Goal: Task Accomplishment & Management: Use online tool/utility

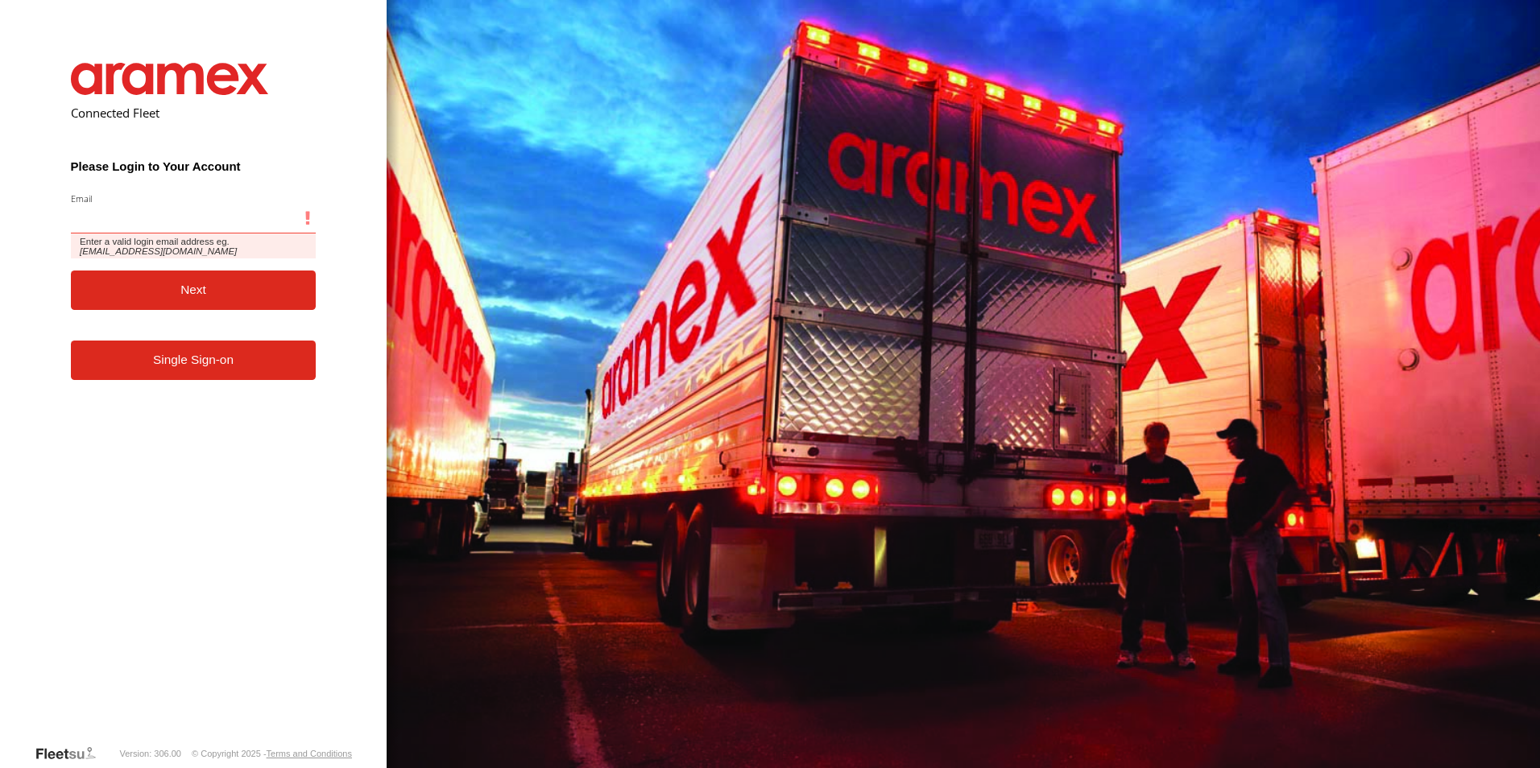
click at [120, 220] on input "Email" at bounding box center [194, 219] width 246 height 29
paste input "**********"
type input "**********"
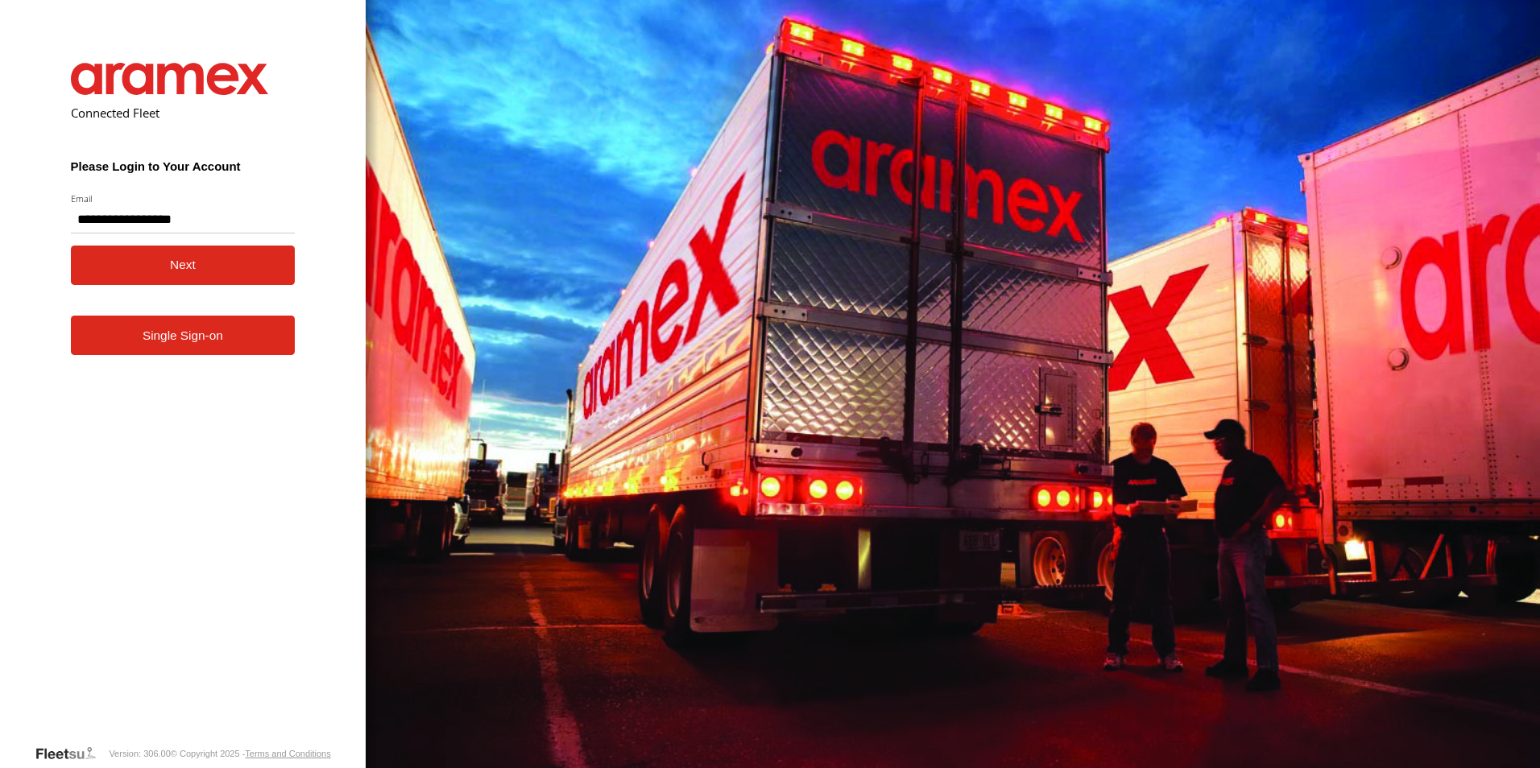
click at [139, 275] on button "Next" at bounding box center [183, 265] width 225 height 39
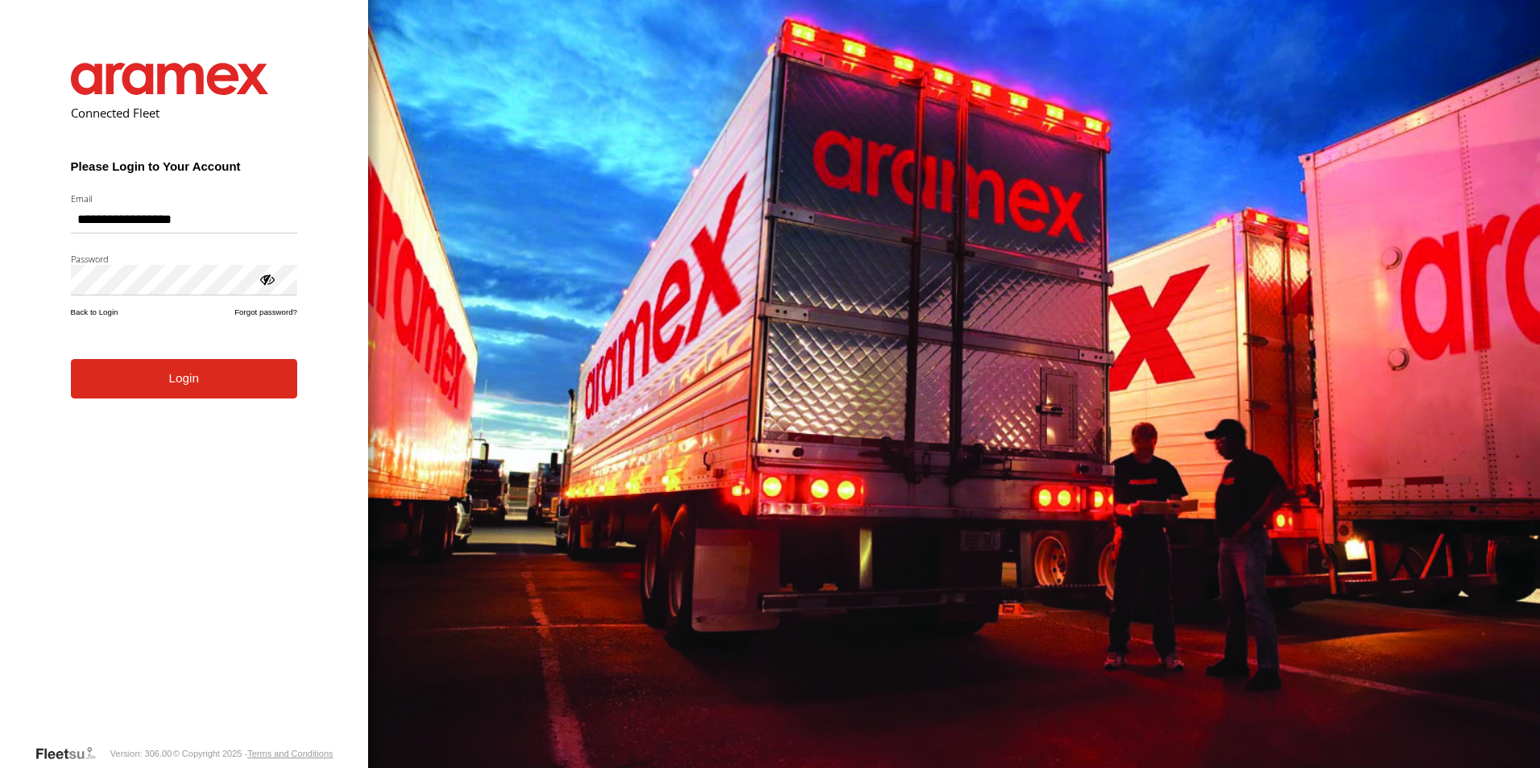
click at [180, 401] on form "**********" at bounding box center [184, 392] width 275 height 706
click at [184, 382] on button "Login" at bounding box center [184, 378] width 226 height 39
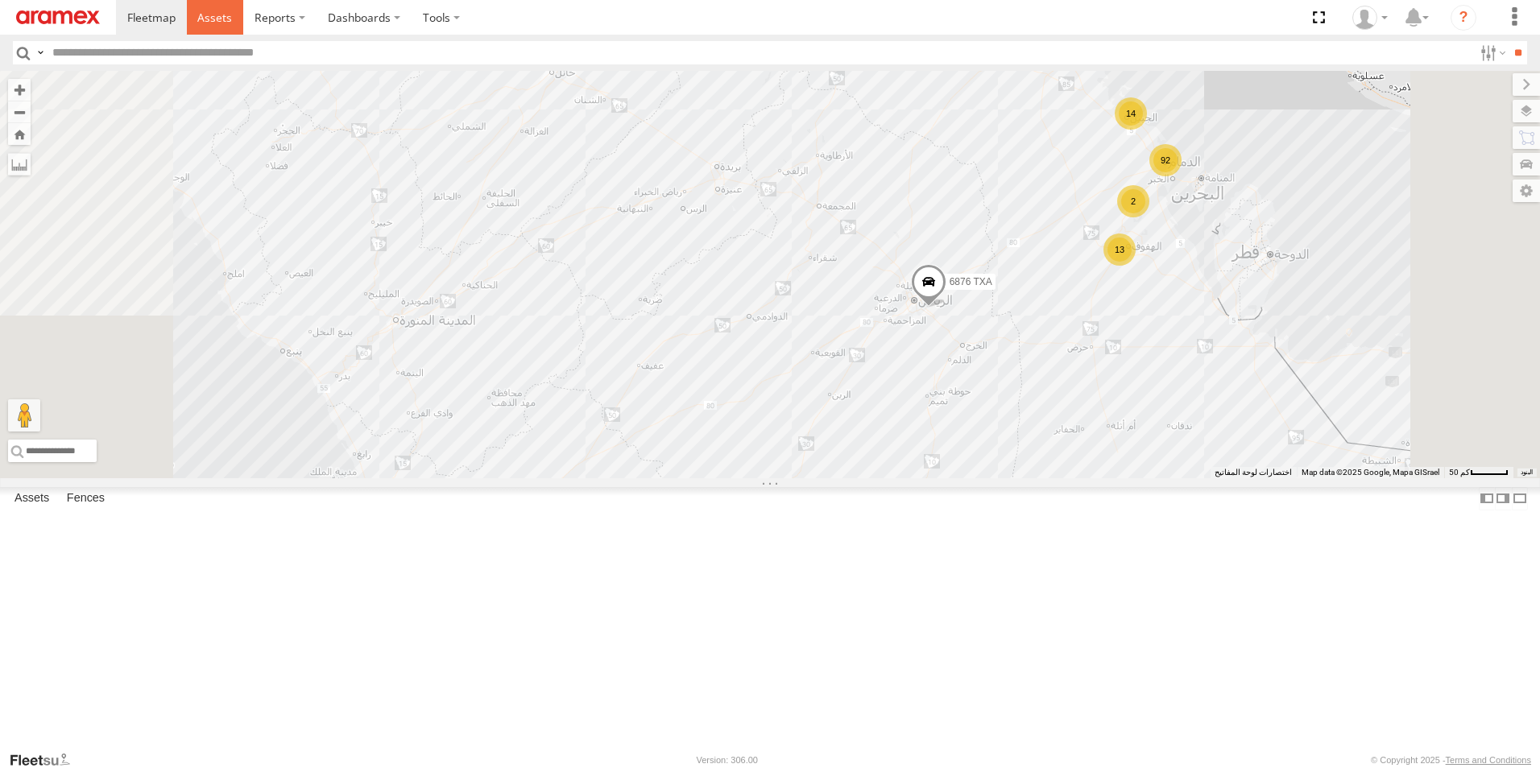
click at [208, 11] on span at bounding box center [214, 17] width 35 height 15
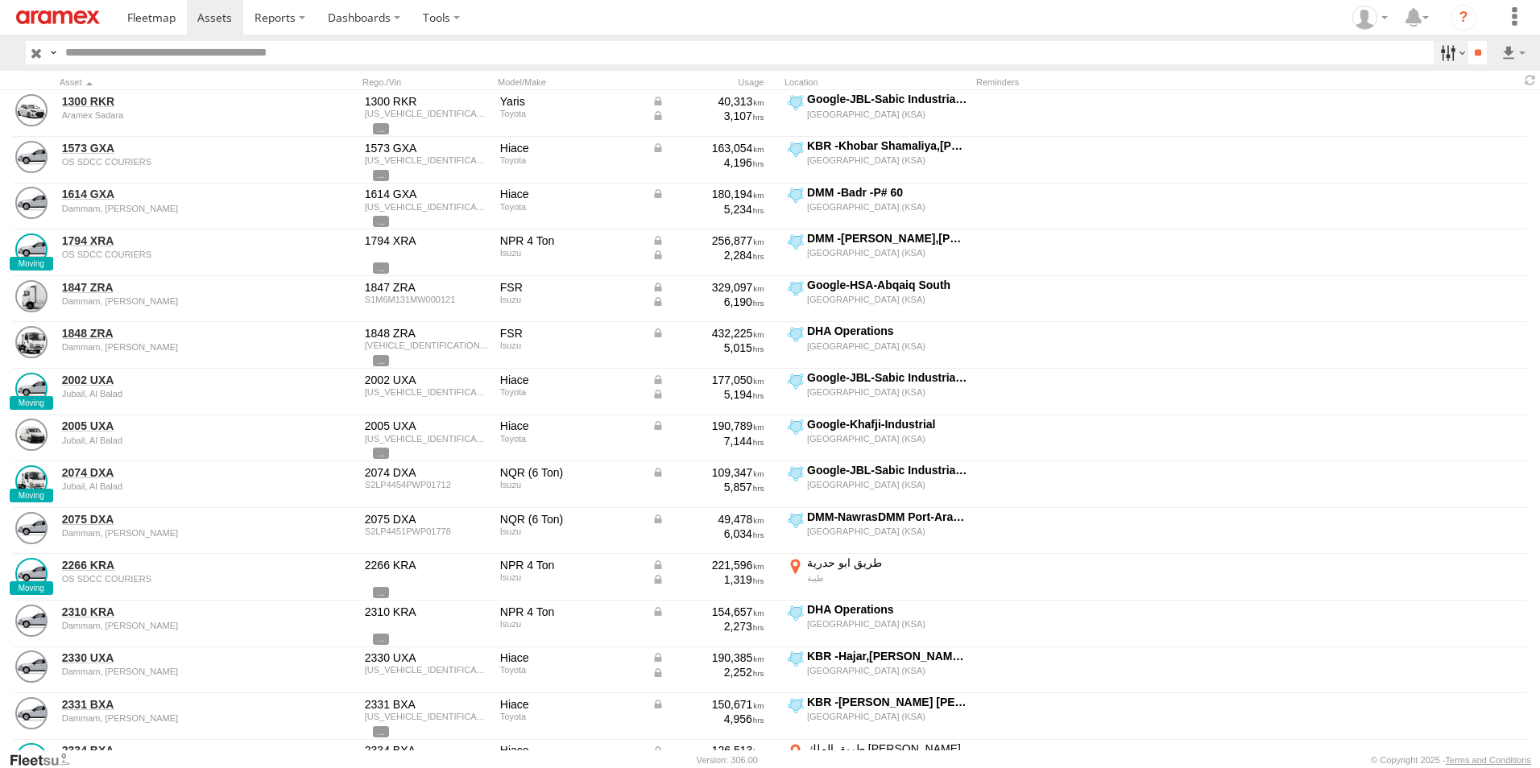
click at [1452, 57] on label at bounding box center [1451, 52] width 35 height 23
click at [0, 0] on span "[GEOGRAPHIC_DATA] (KSA)" at bounding box center [0, 0] width 0 height 0
click at [0, 0] on span "DHA - Dharan" at bounding box center [0, 0] width 0 height 0
click at [0, 0] on span "DHA Logistics" at bounding box center [0, 0] width 0 height 0
click at [0, 0] on span "Defleeted Vehicles DHA" at bounding box center [0, 0] width 0 height 0
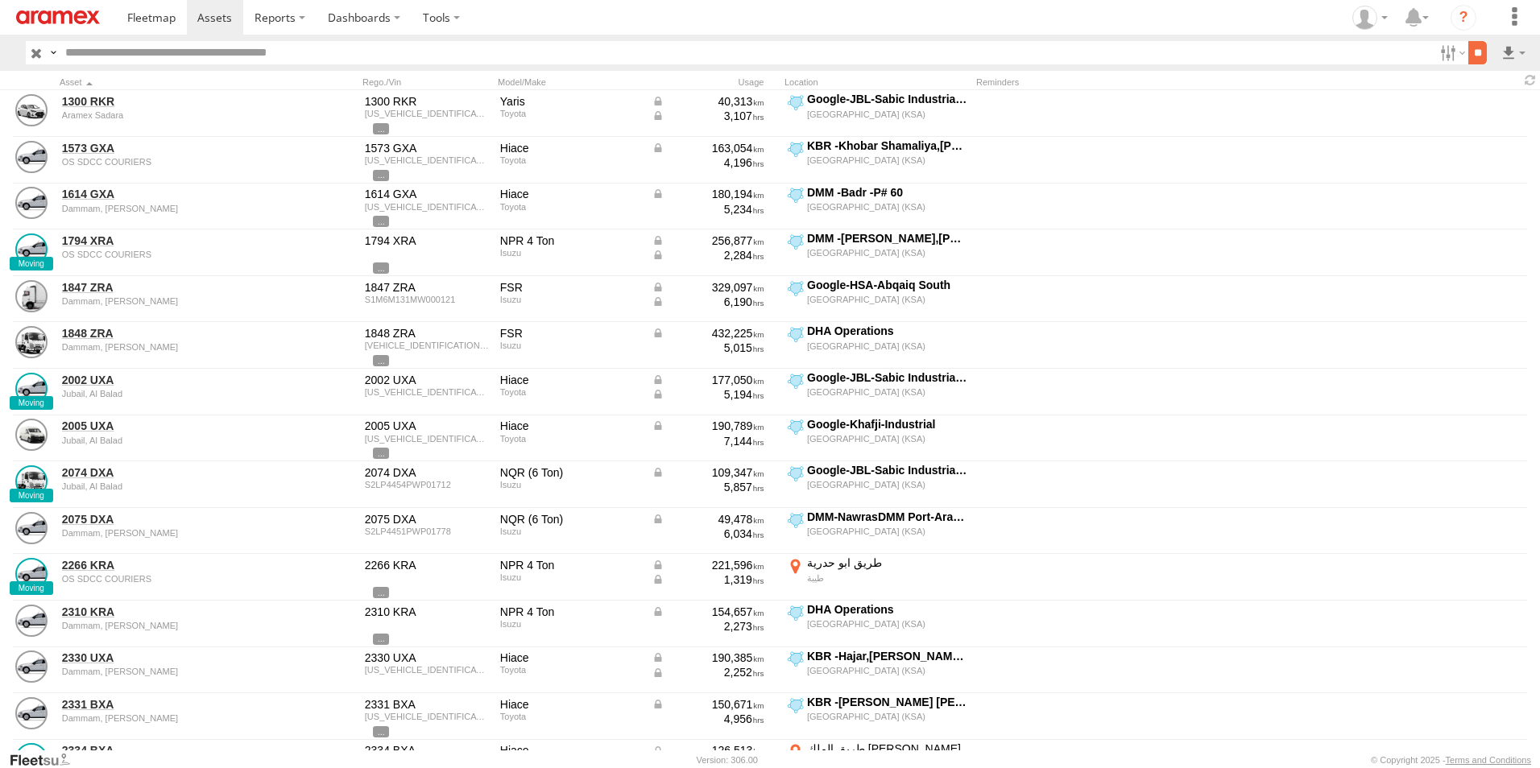
click at [1474, 48] on input "**" at bounding box center [1477, 52] width 19 height 23
click at [1508, 54] on label at bounding box center [1513, 52] width 27 height 23
click at [1502, 114] on label at bounding box center [1472, 111] width 98 height 24
click at [0, 0] on label "ODO" at bounding box center [0, 0] width 0 height 0
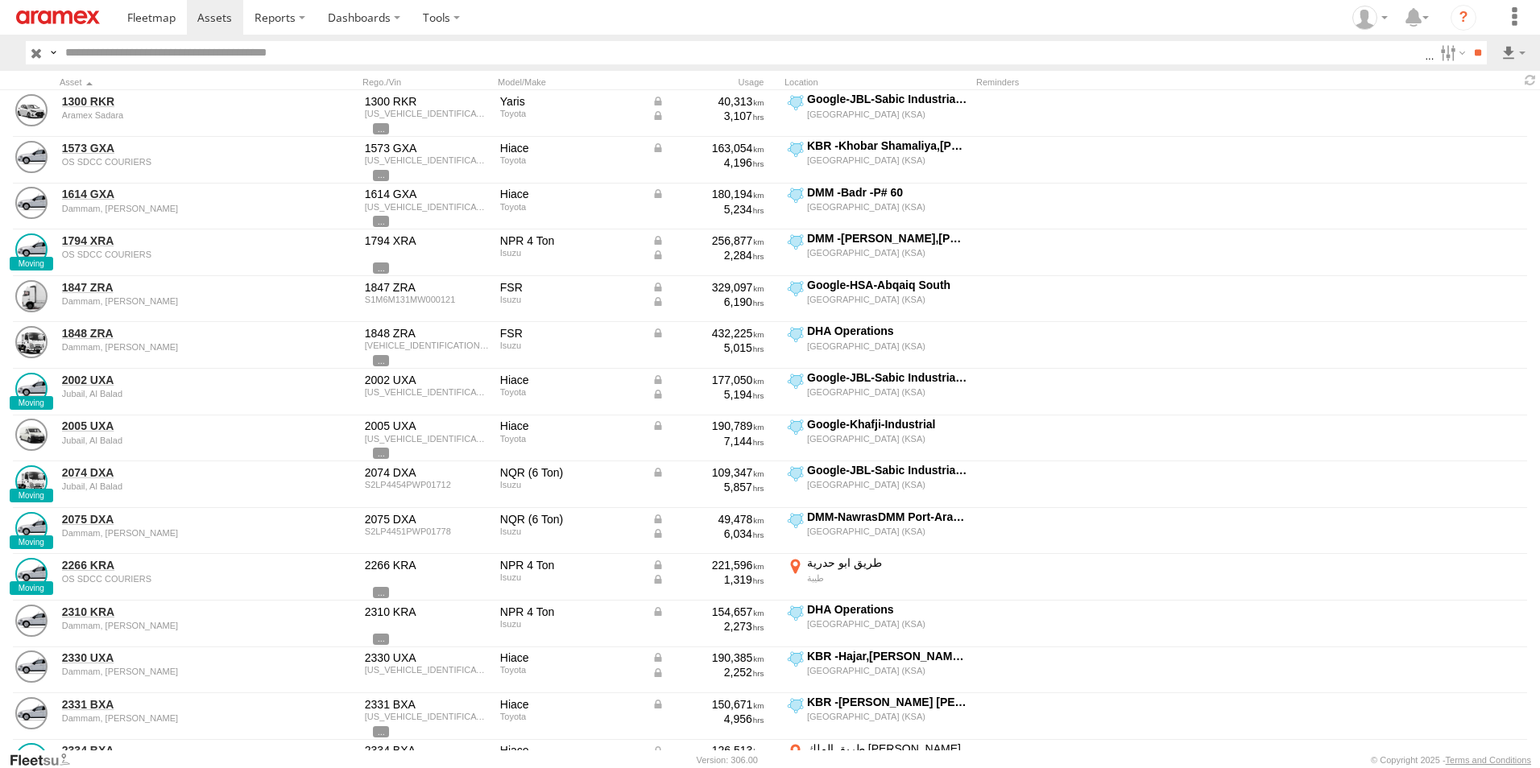
drag, startPoint x: 213, startPoint y: 297, endPoint x: 214, endPoint y: 280, distance: 16.9
click at [0, 0] on label "VIN" at bounding box center [0, 0] width 0 height 0
click at [0, 0] on label "ODO" at bounding box center [0, 0] width 0 height 0
click at [0, 0] on label "Reminders" at bounding box center [0, 0] width 0 height 0
drag, startPoint x: 220, startPoint y: 414, endPoint x: 229, endPoint y: 433, distance: 21.3
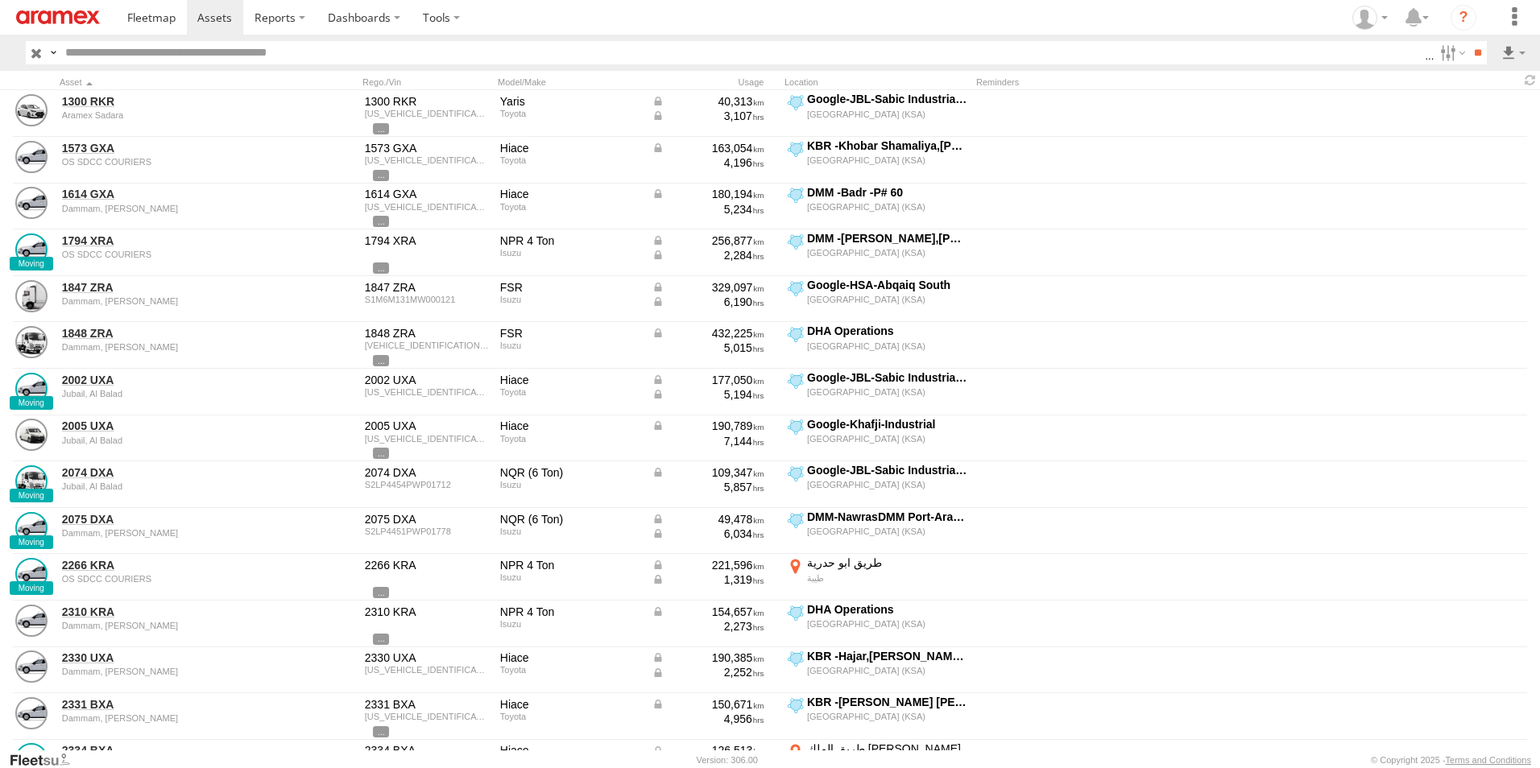
click at [0, 0] on label "Street Number" at bounding box center [0, 0] width 0 height 0
click at [0, 0] on label "Street Name / Fence Name" at bounding box center [0, 0] width 0 height 0
click at [0, 0] on label "Suburb / City" at bounding box center [0, 0] width 0 height 0
click at [0, 0] on label "Postcode / Zipcode" at bounding box center [0, 0] width 0 height 0
click at [0, 0] on label "State" at bounding box center [0, 0] width 0 height 0
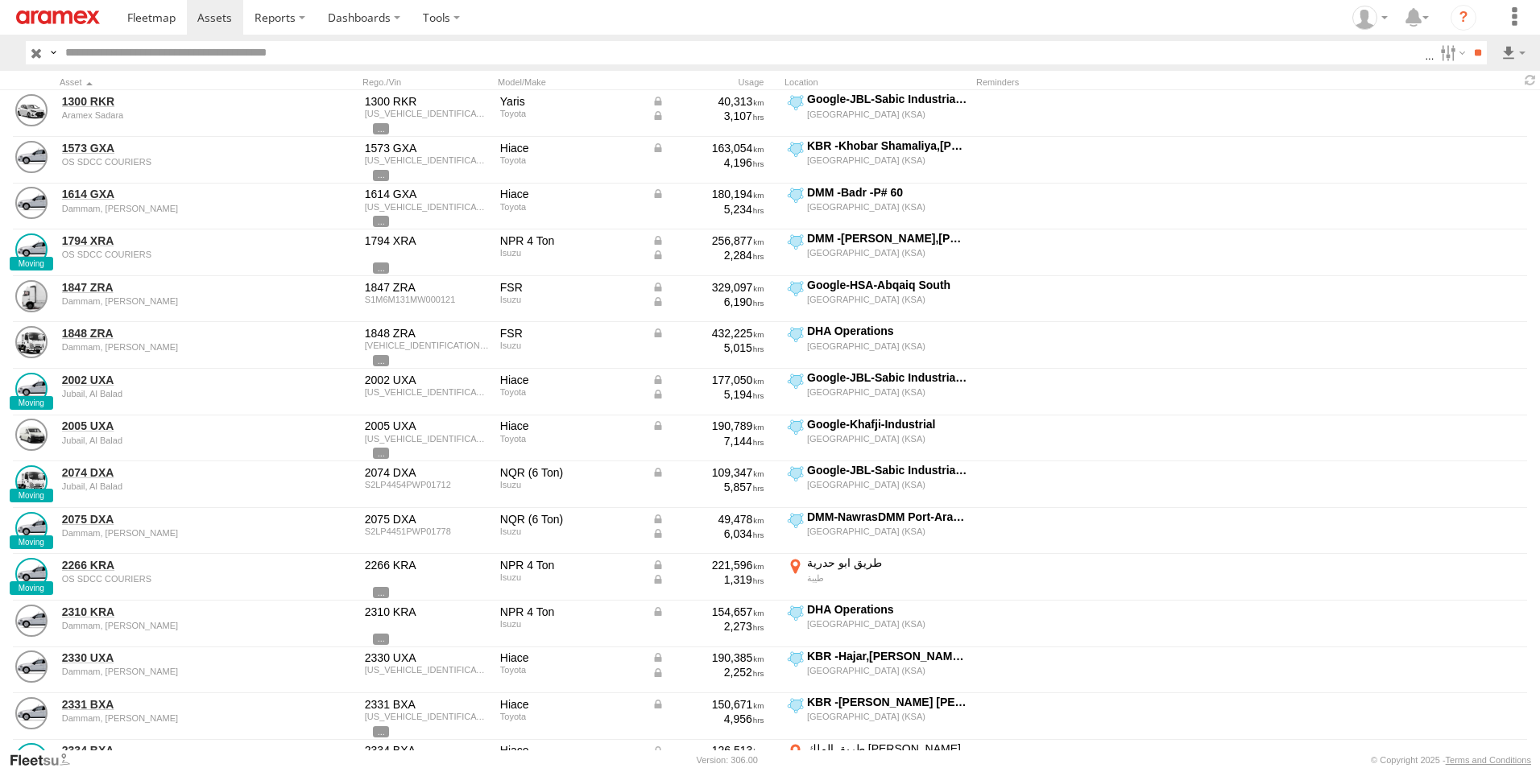
click at [0, 0] on label "Latitude" at bounding box center [0, 0] width 0 height 0
click at [0, 0] on label "Country" at bounding box center [0, 0] width 0 height 0
click at [0, 0] on label "Longitude" at bounding box center [0, 0] width 0 height 0
click at [0, 0] on label "First Name" at bounding box center [0, 0] width 0 height 0
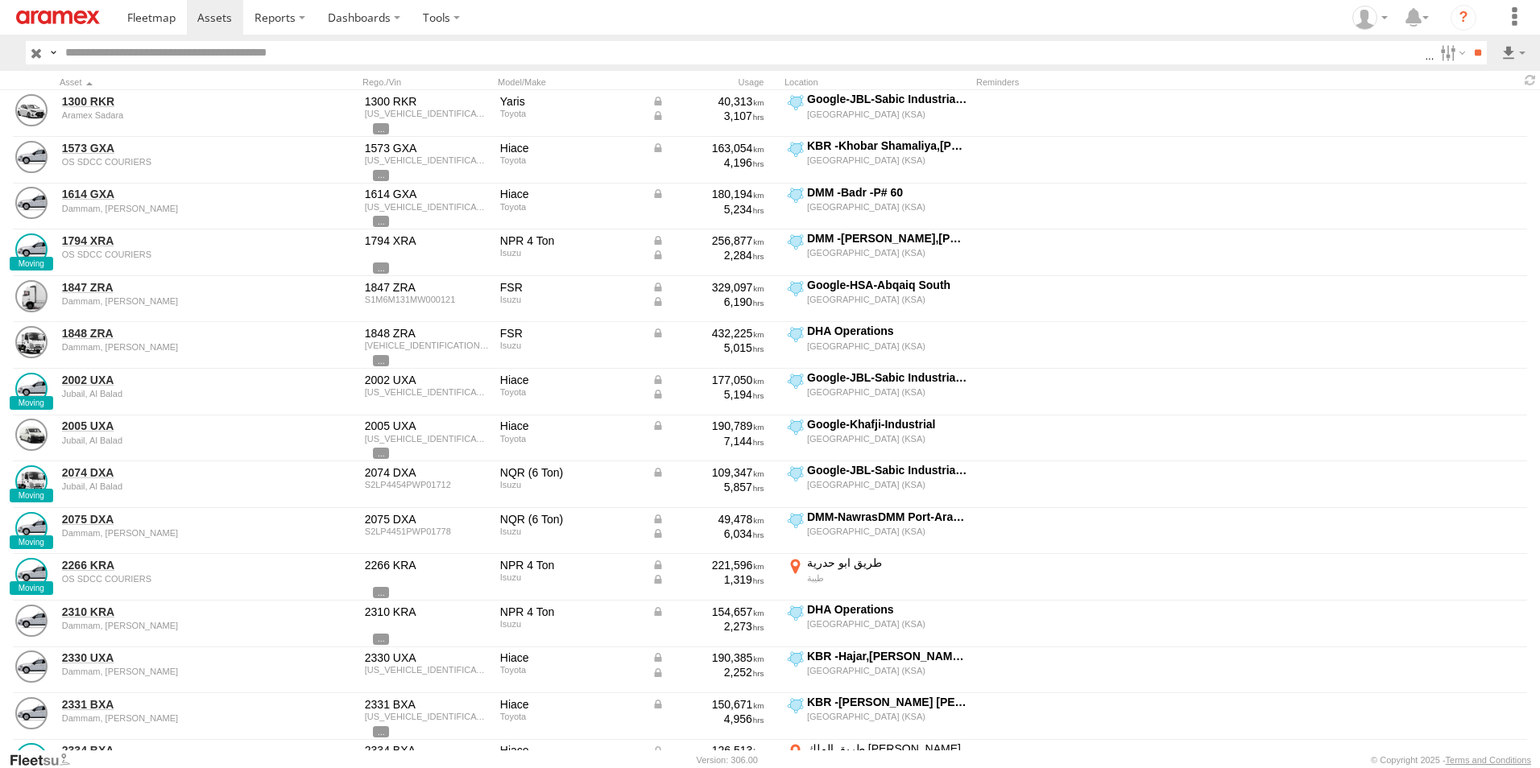
click at [0, 0] on label "Last Name" at bounding box center [0, 0] width 0 height 0
click at [0, 0] on button "Export" at bounding box center [0, 0] width 0 height 0
click at [0, 0] on div "CSV Export ×" at bounding box center [0, 0] width 0 height 0
click at [0, 0] on label "×" at bounding box center [0, 0] width 0 height 0
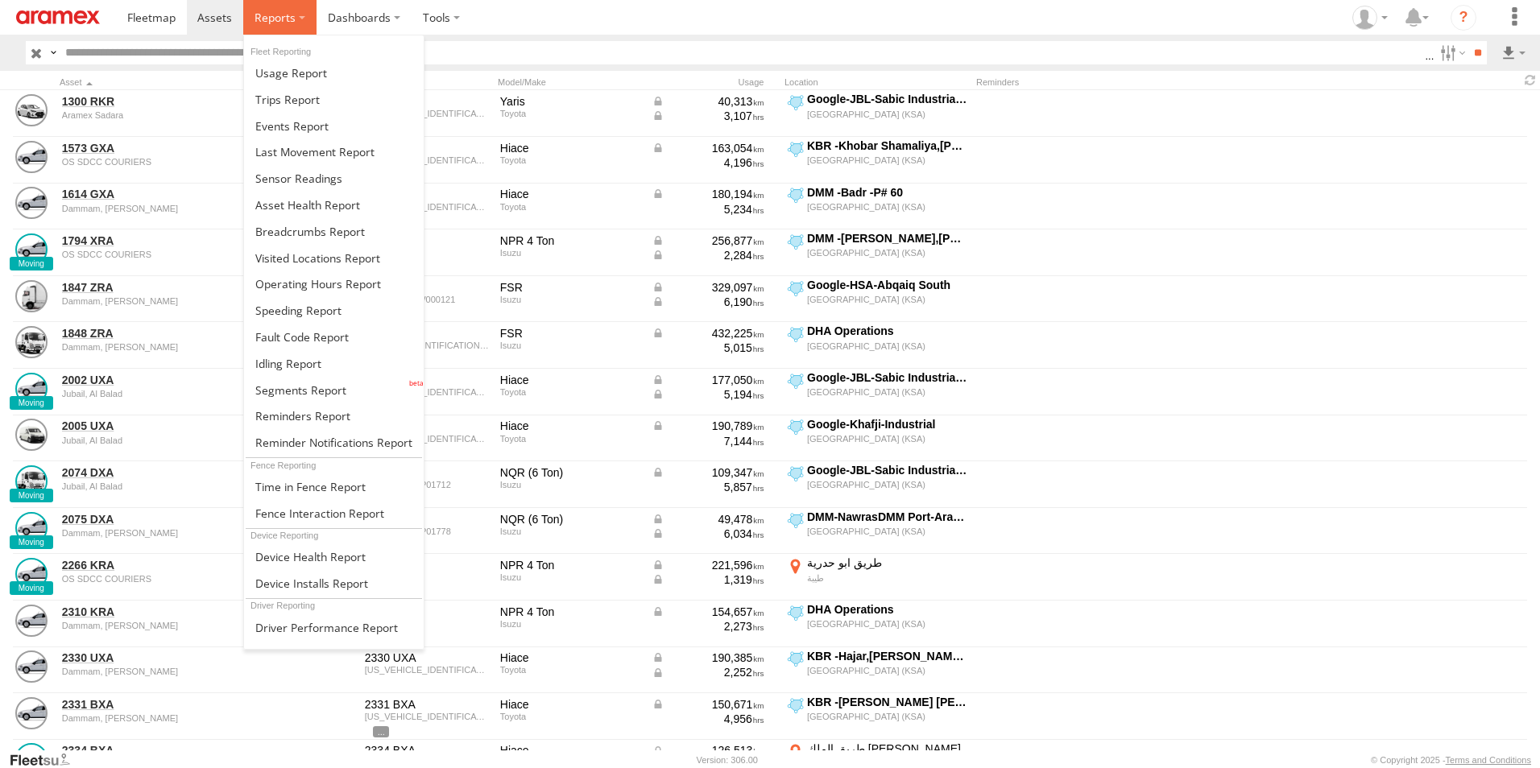
click at [293, 14] on span at bounding box center [275, 17] width 41 height 15
click at [315, 147] on span at bounding box center [314, 151] width 119 height 15
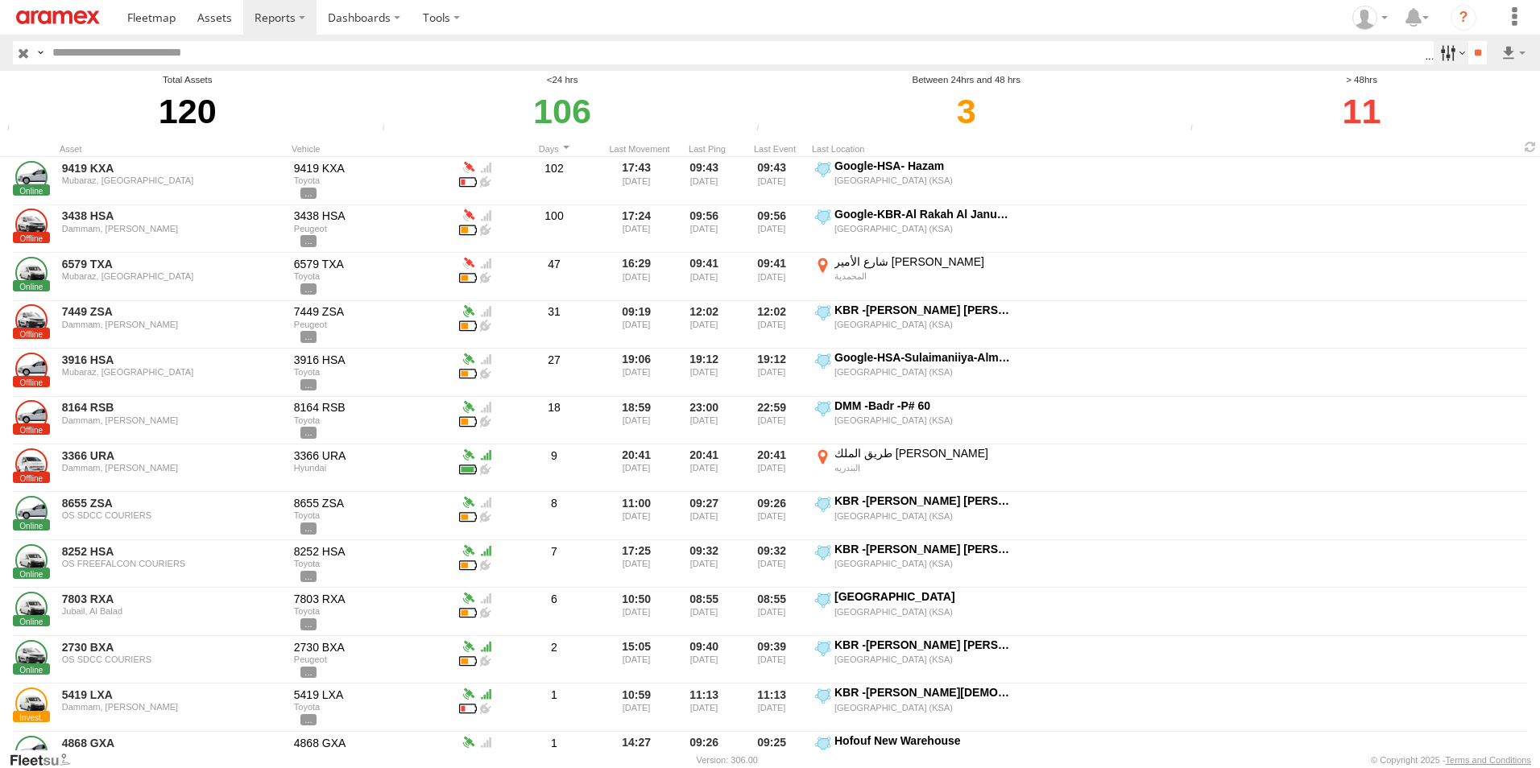
click at [1444, 48] on label at bounding box center [1451, 52] width 35 height 23
click at [1470, 51] on input "**" at bounding box center [1477, 52] width 19 height 23
click at [1506, 50] on label at bounding box center [1513, 52] width 27 height 23
click at [1481, 108] on link at bounding box center [1472, 111] width 98 height 24
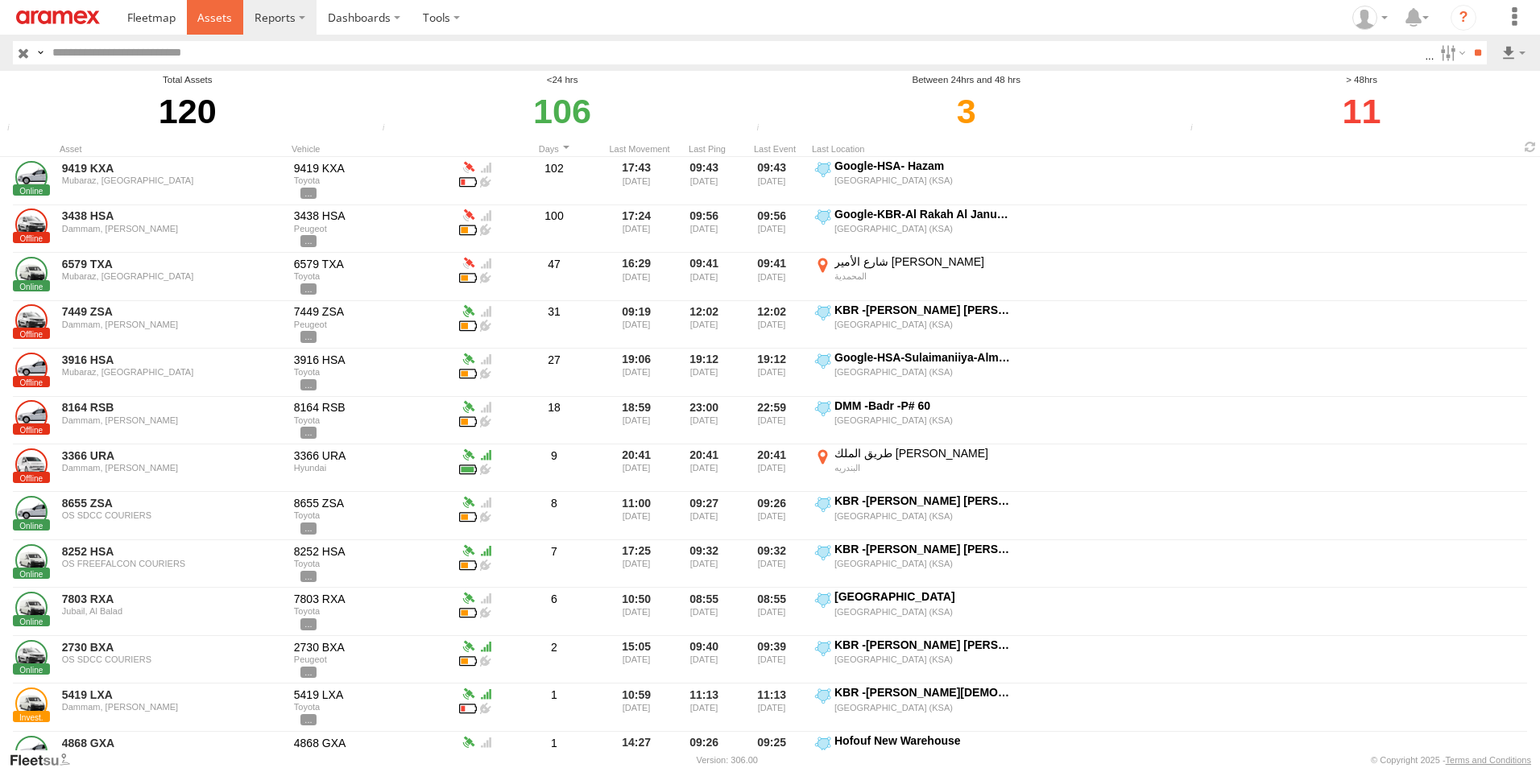
click at [229, 26] on link at bounding box center [215, 17] width 57 height 35
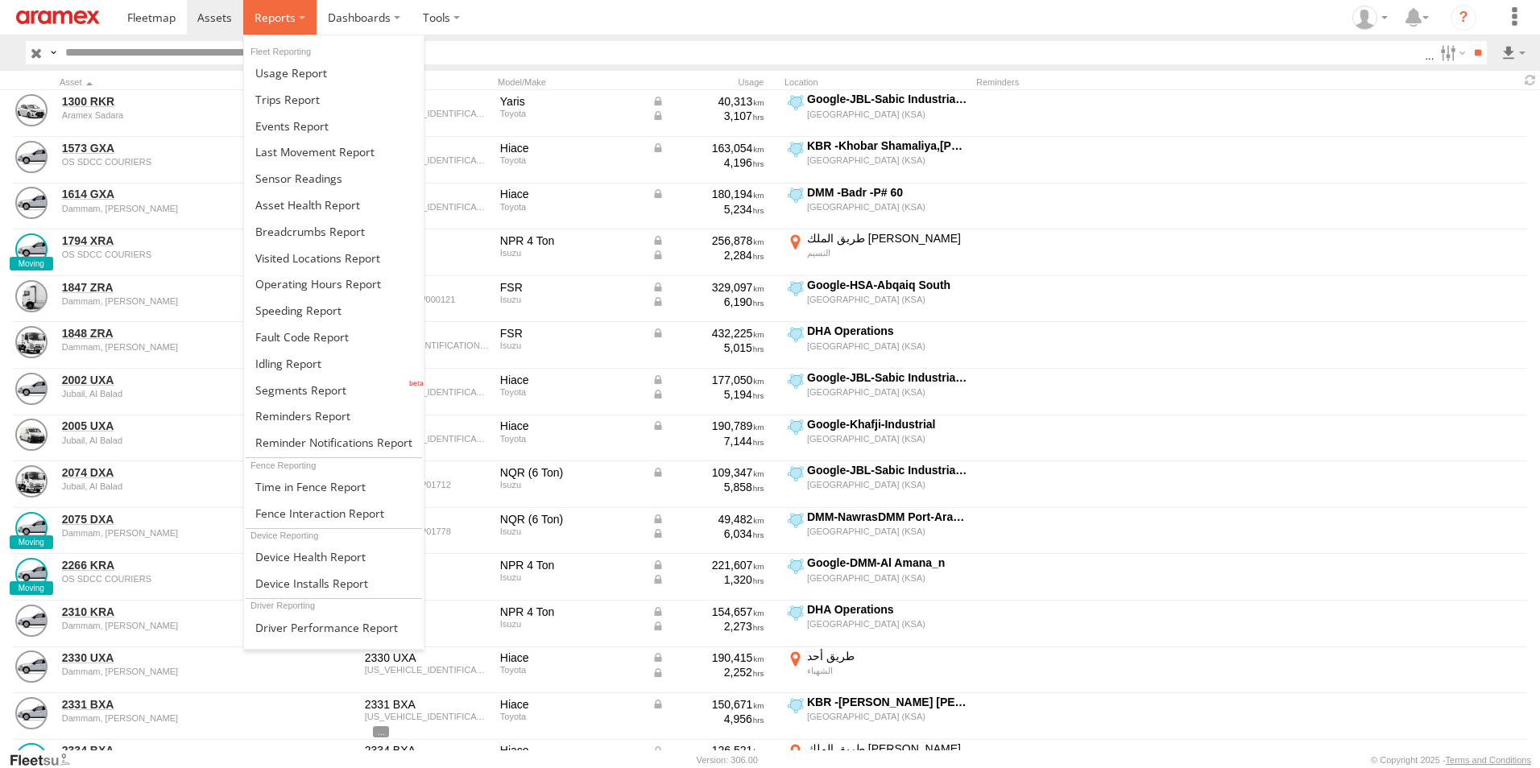
click at [297, 15] on label at bounding box center [279, 17] width 73 height 35
click at [317, 309] on span at bounding box center [298, 310] width 86 height 15
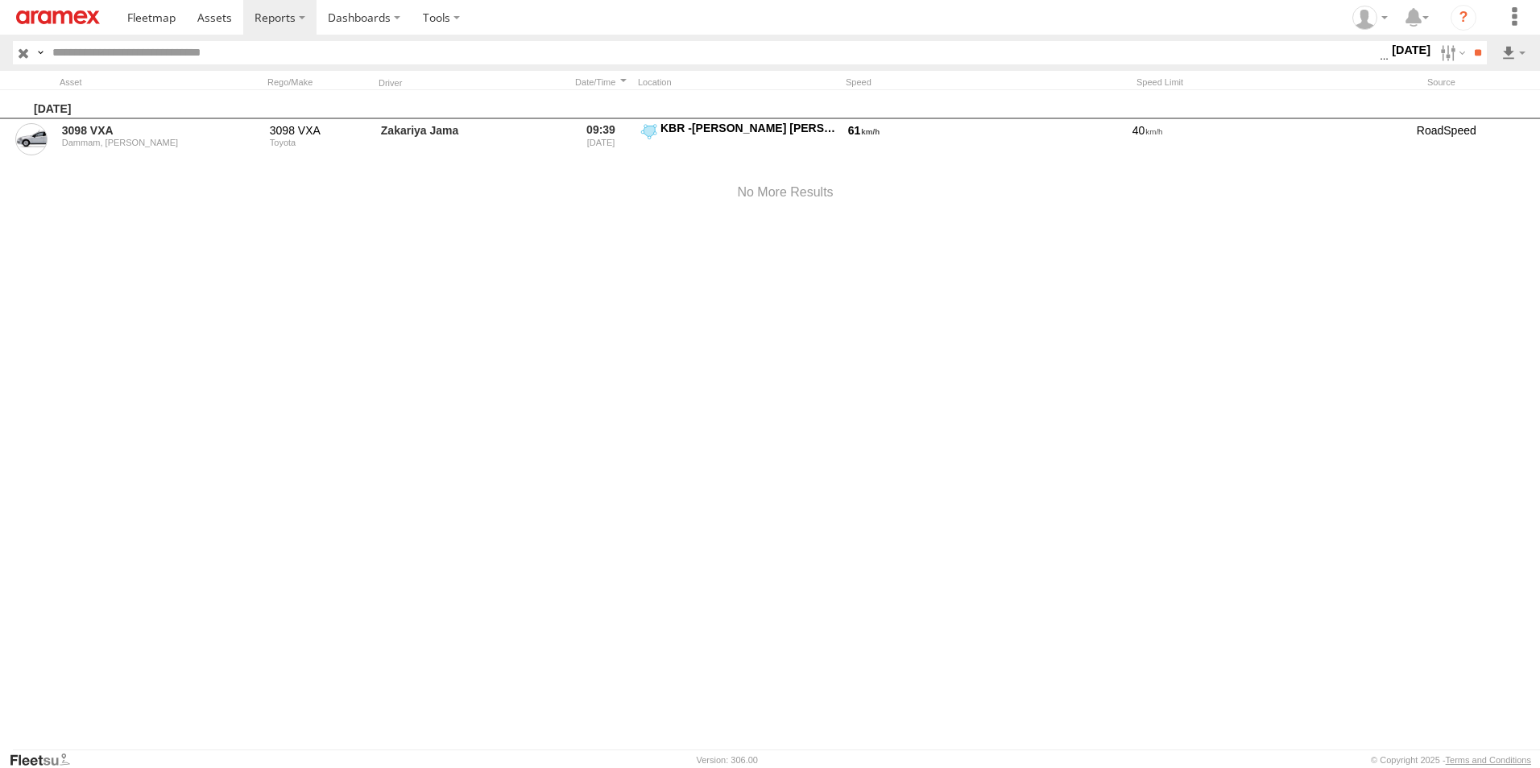
click at [1399, 53] on label "[DATE]" at bounding box center [1411, 50] width 45 height 18
click at [0, 0] on label at bounding box center [0, 0] width 0 height 0
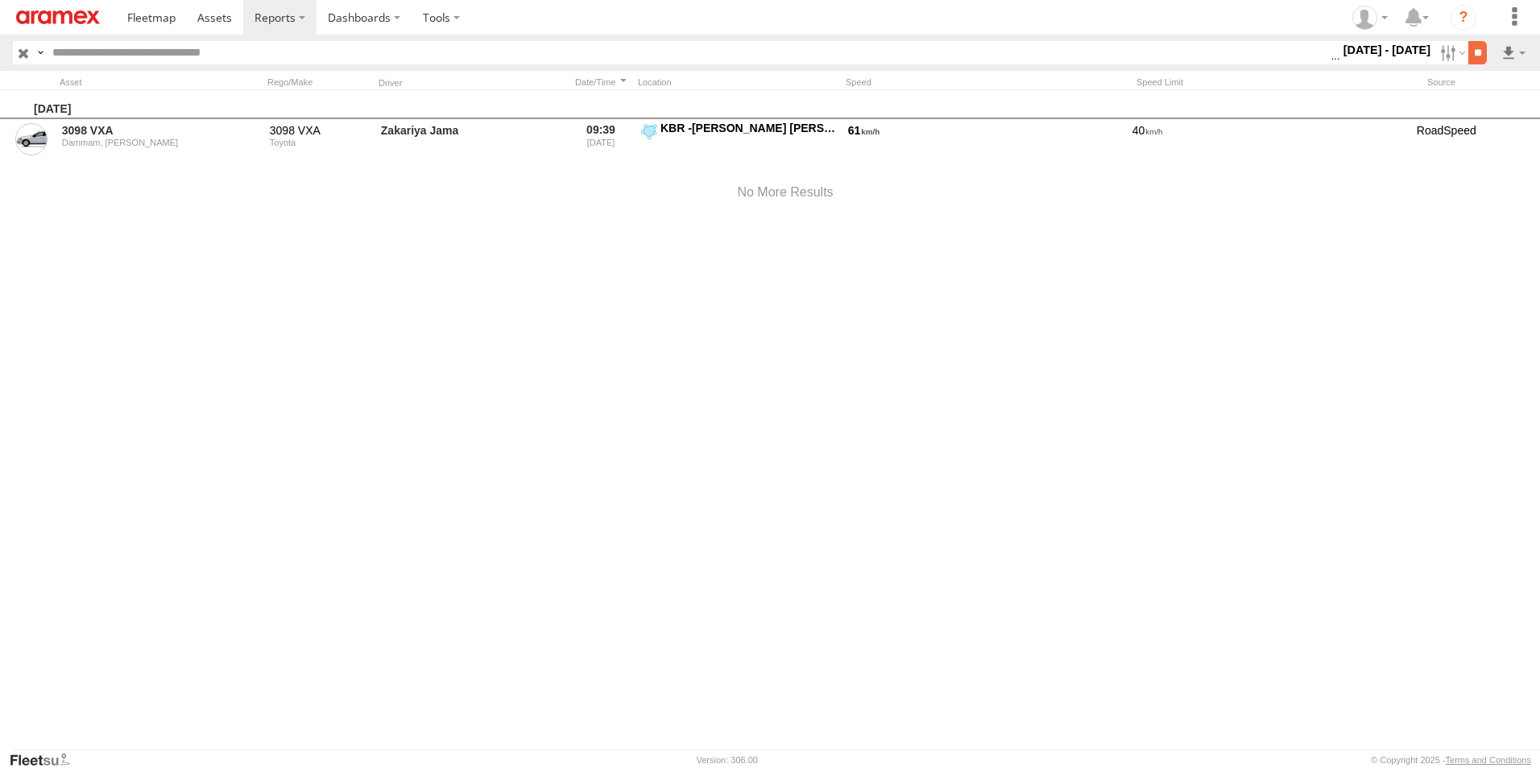
click at [1475, 54] on input "**" at bounding box center [1477, 52] width 19 height 23
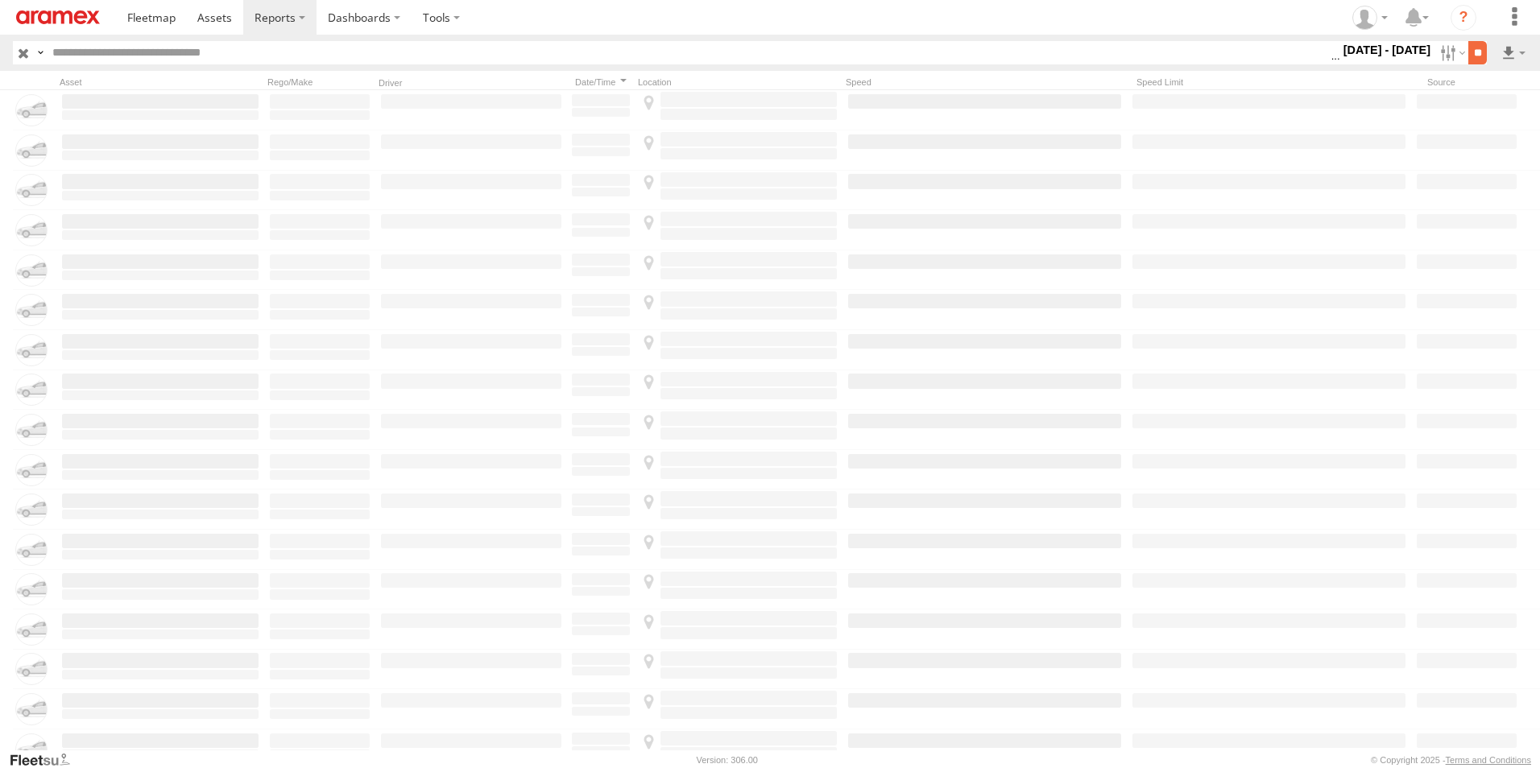
click at [1475, 48] on input "**" at bounding box center [1477, 52] width 19 height 23
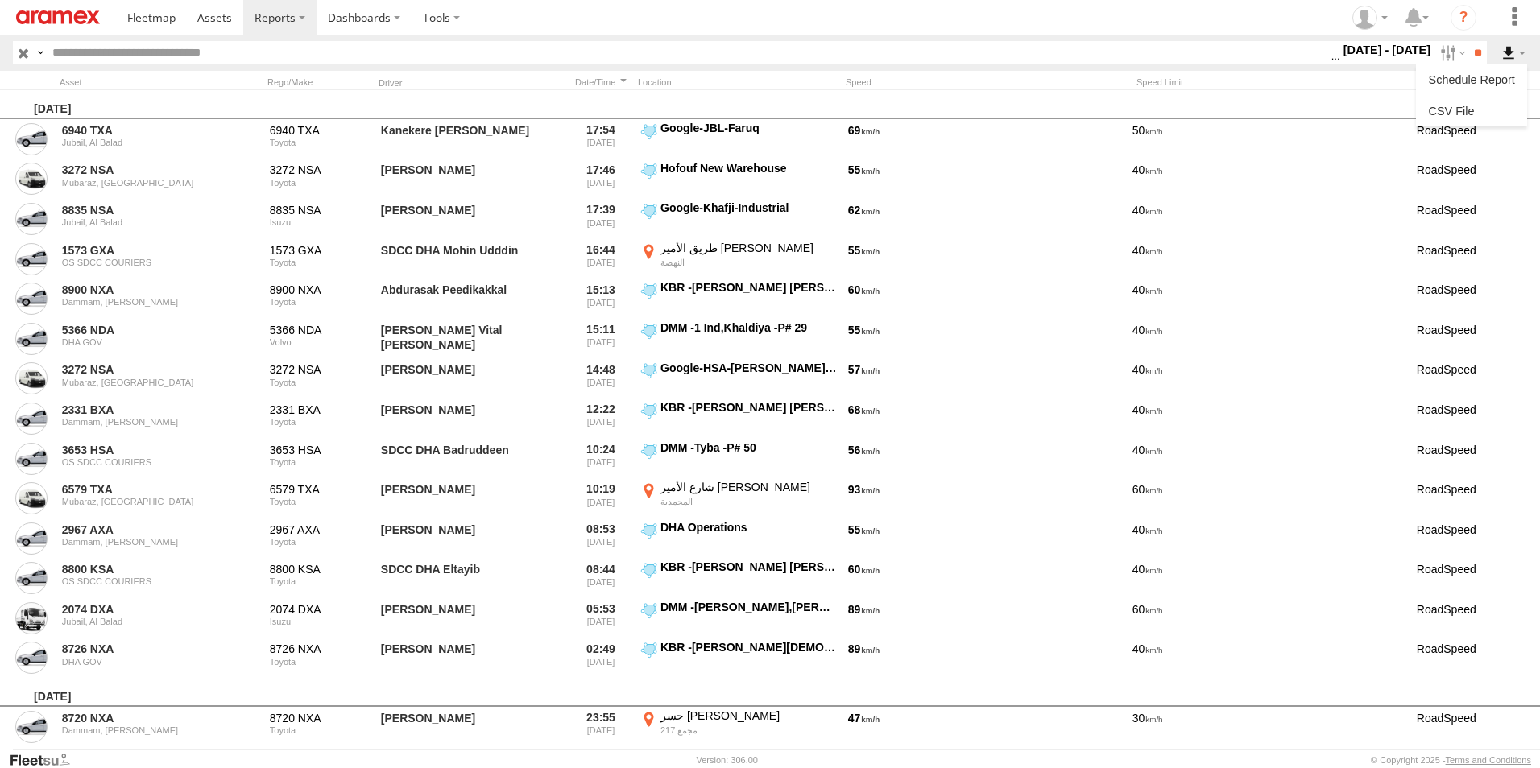
click at [1508, 52] on label at bounding box center [1513, 52] width 27 height 23
click at [1493, 102] on link at bounding box center [1472, 111] width 98 height 24
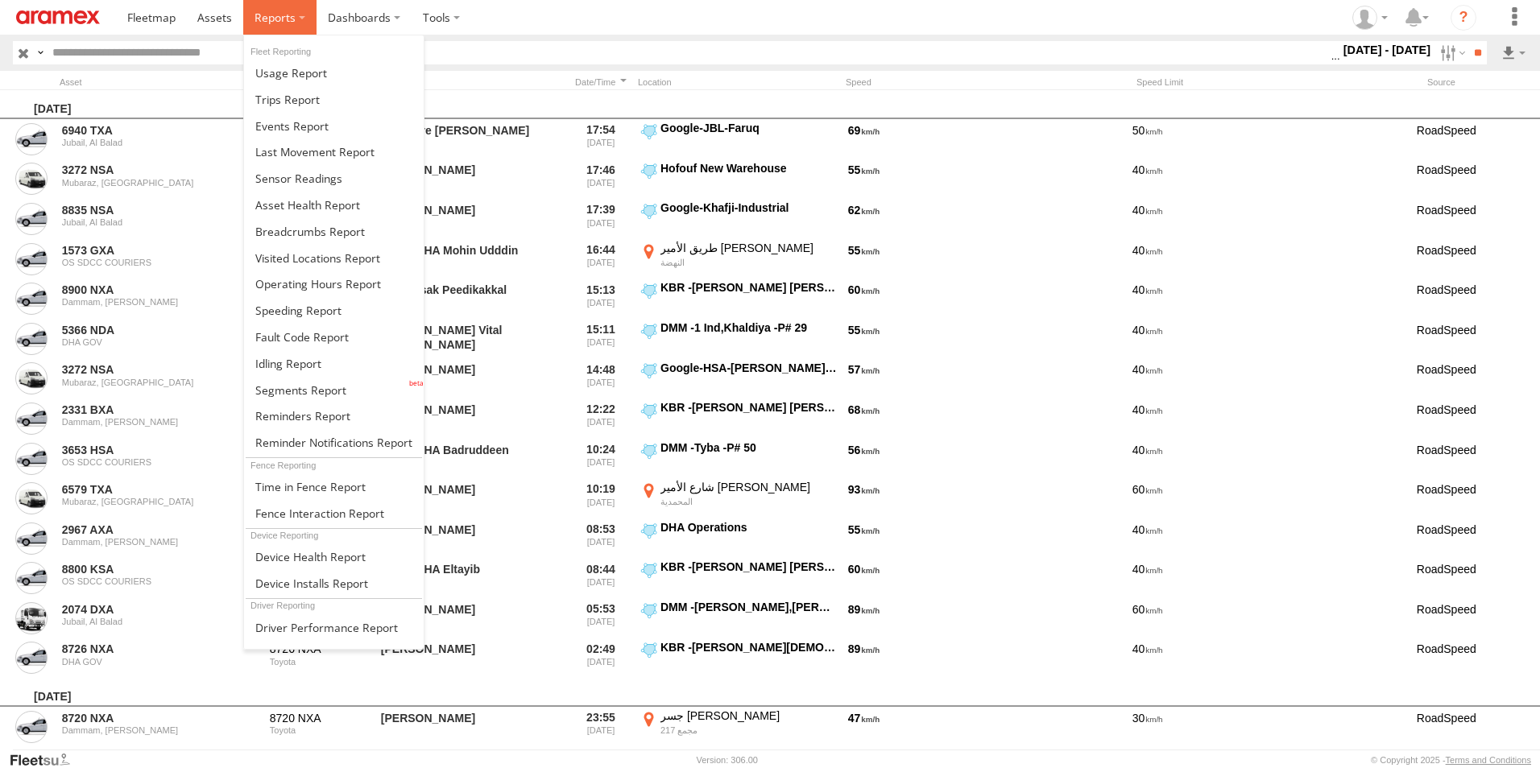
click at [296, 17] on label at bounding box center [279, 17] width 73 height 35
click at [333, 383] on span at bounding box center [300, 390] width 91 height 15
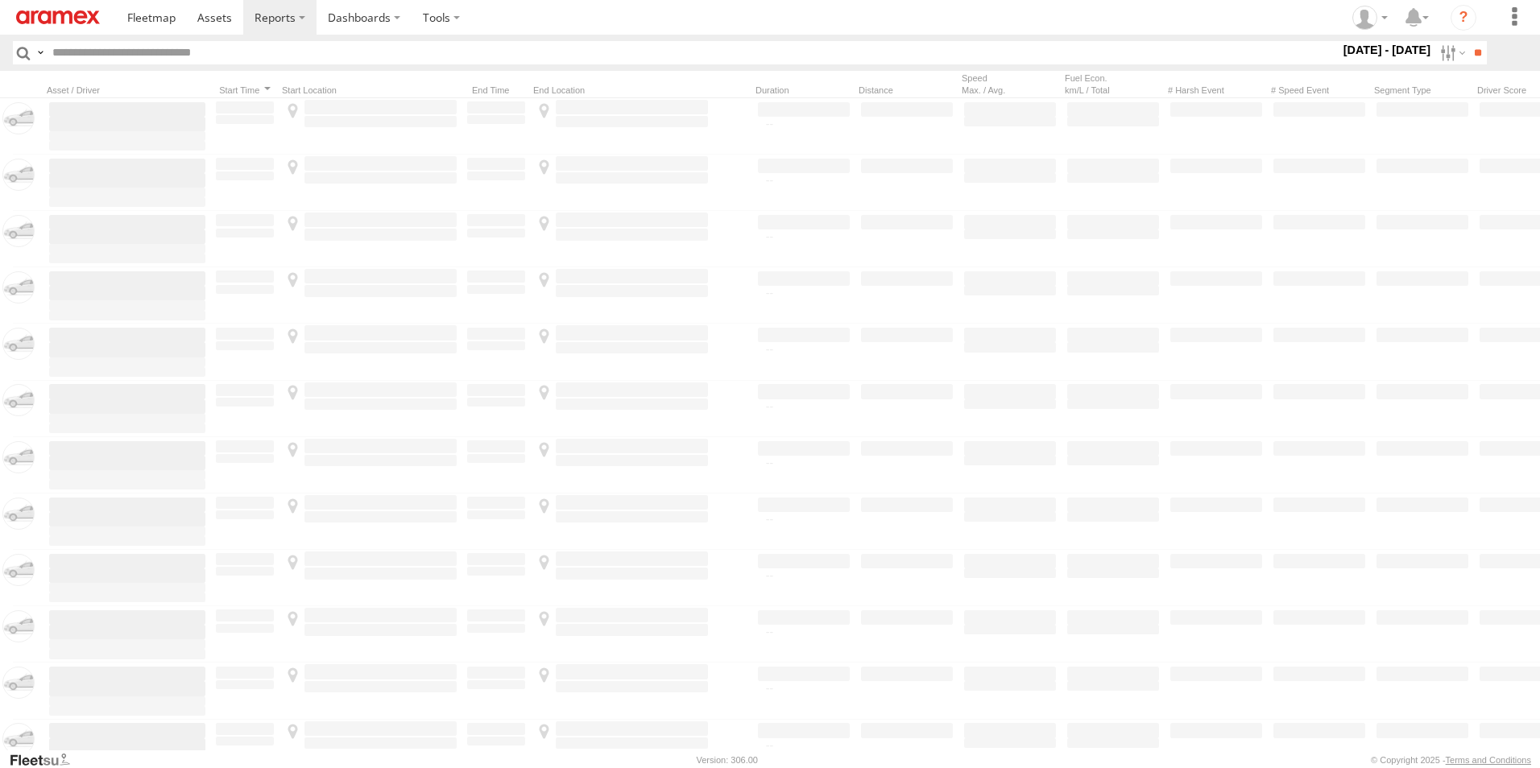
click at [0, 0] on label at bounding box center [0, 0] width 0 height 0
click at [0, 0] on span "[GEOGRAPHIC_DATA] (KSA)" at bounding box center [0, 0] width 0 height 0
click at [0, 0] on span "DHA - Dharan" at bounding box center [0, 0] width 0 height 0
click at [0, 0] on span "DHA Logistics" at bounding box center [0, 0] width 0 height 0
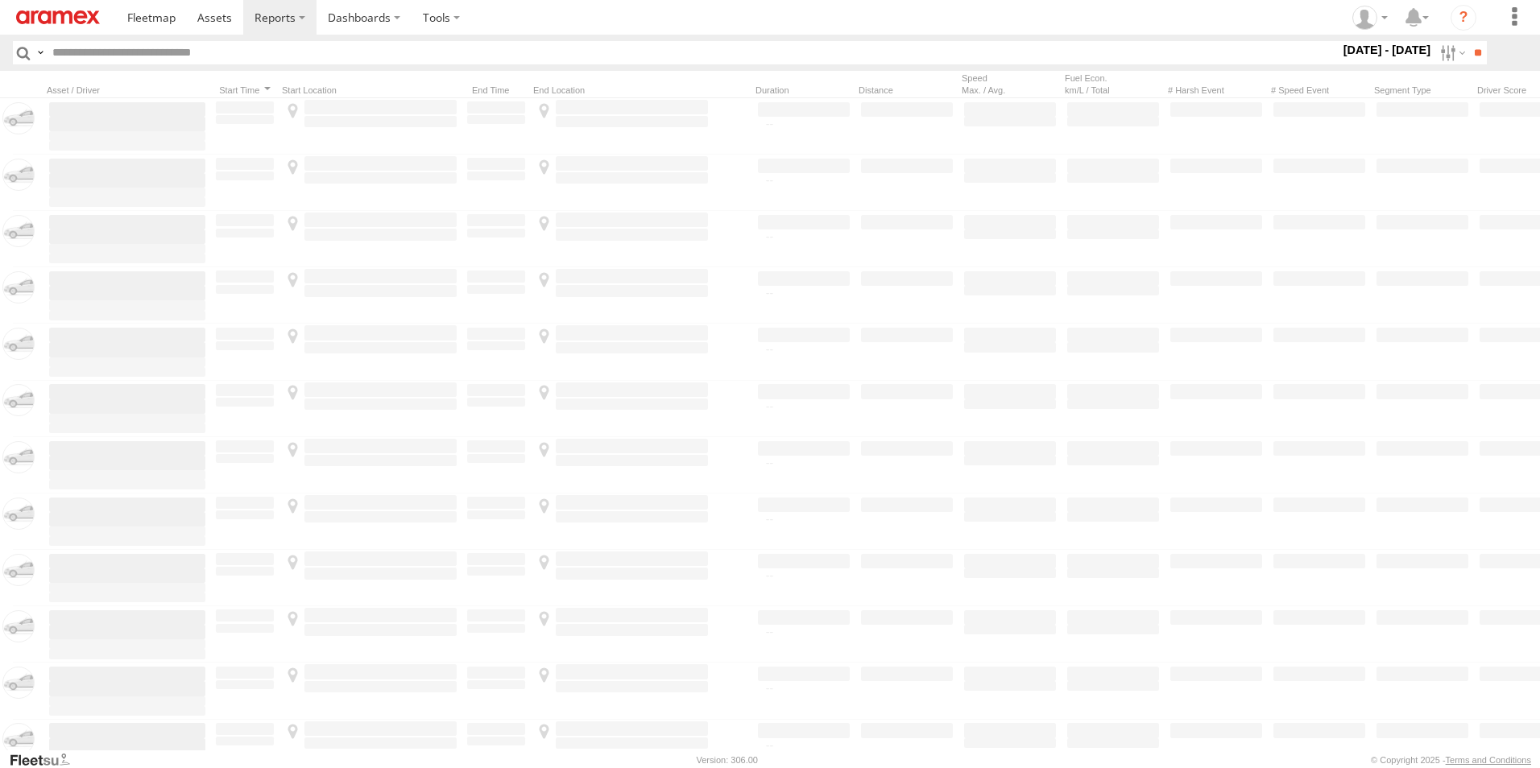
click at [0, 0] on span "Defleeted Vehicles DHA" at bounding box center [0, 0] width 0 height 0
click at [1477, 63] on input "**" at bounding box center [1477, 52] width 19 height 23
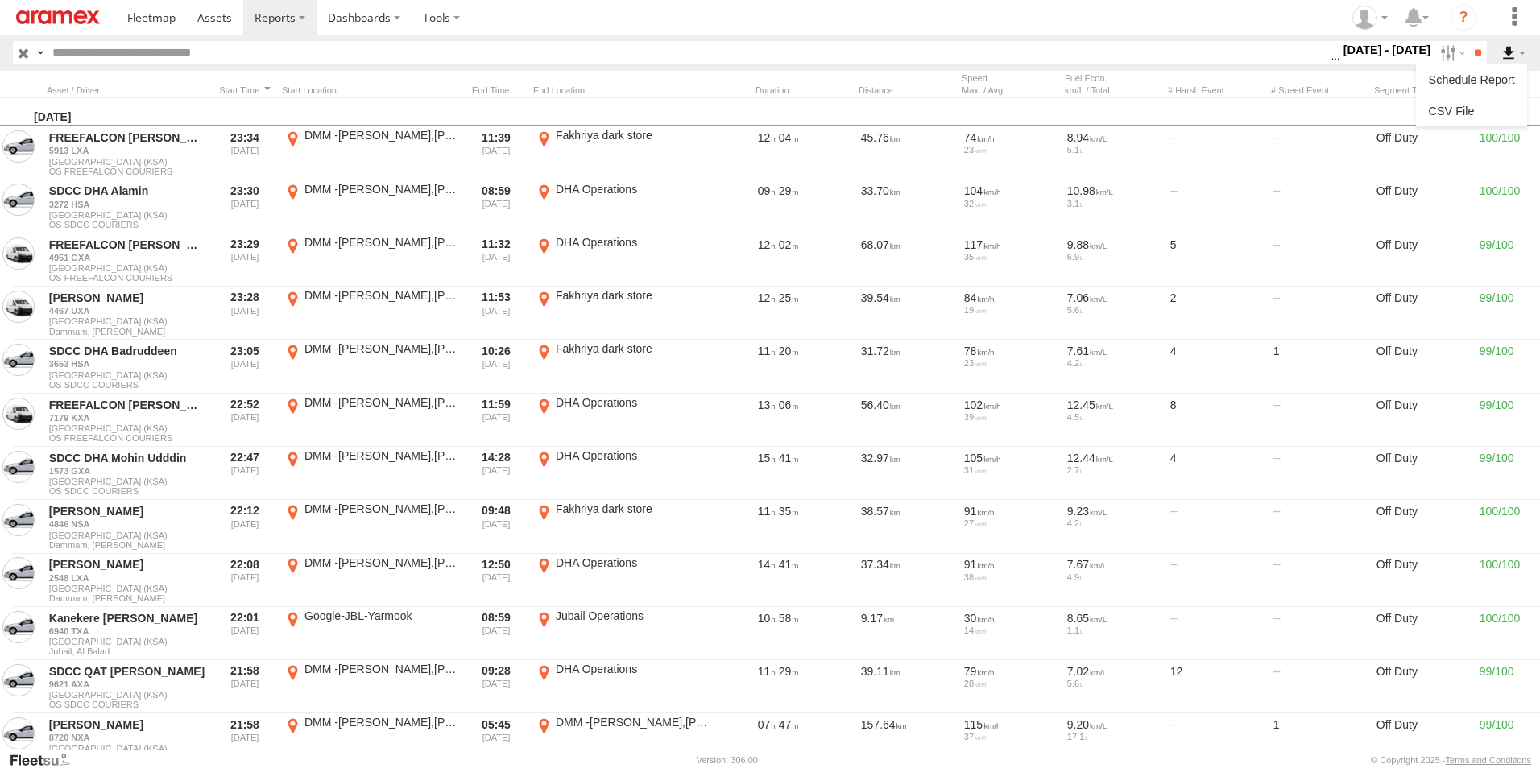
click at [1503, 51] on label at bounding box center [1513, 52] width 27 height 23
click at [1485, 107] on link at bounding box center [1472, 111] width 98 height 24
